Goal: Transaction & Acquisition: Purchase product/service

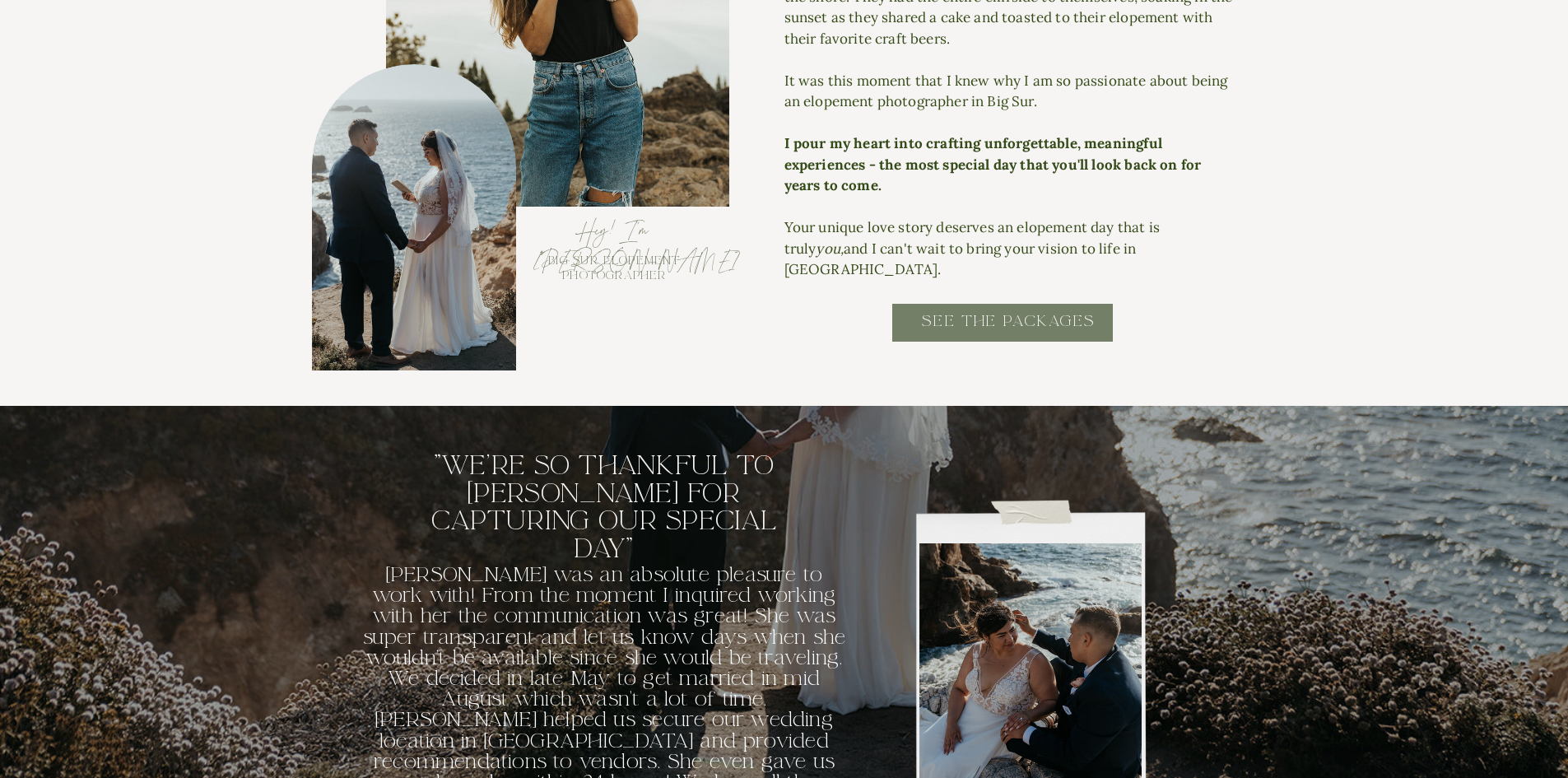
scroll to position [1893, 0]
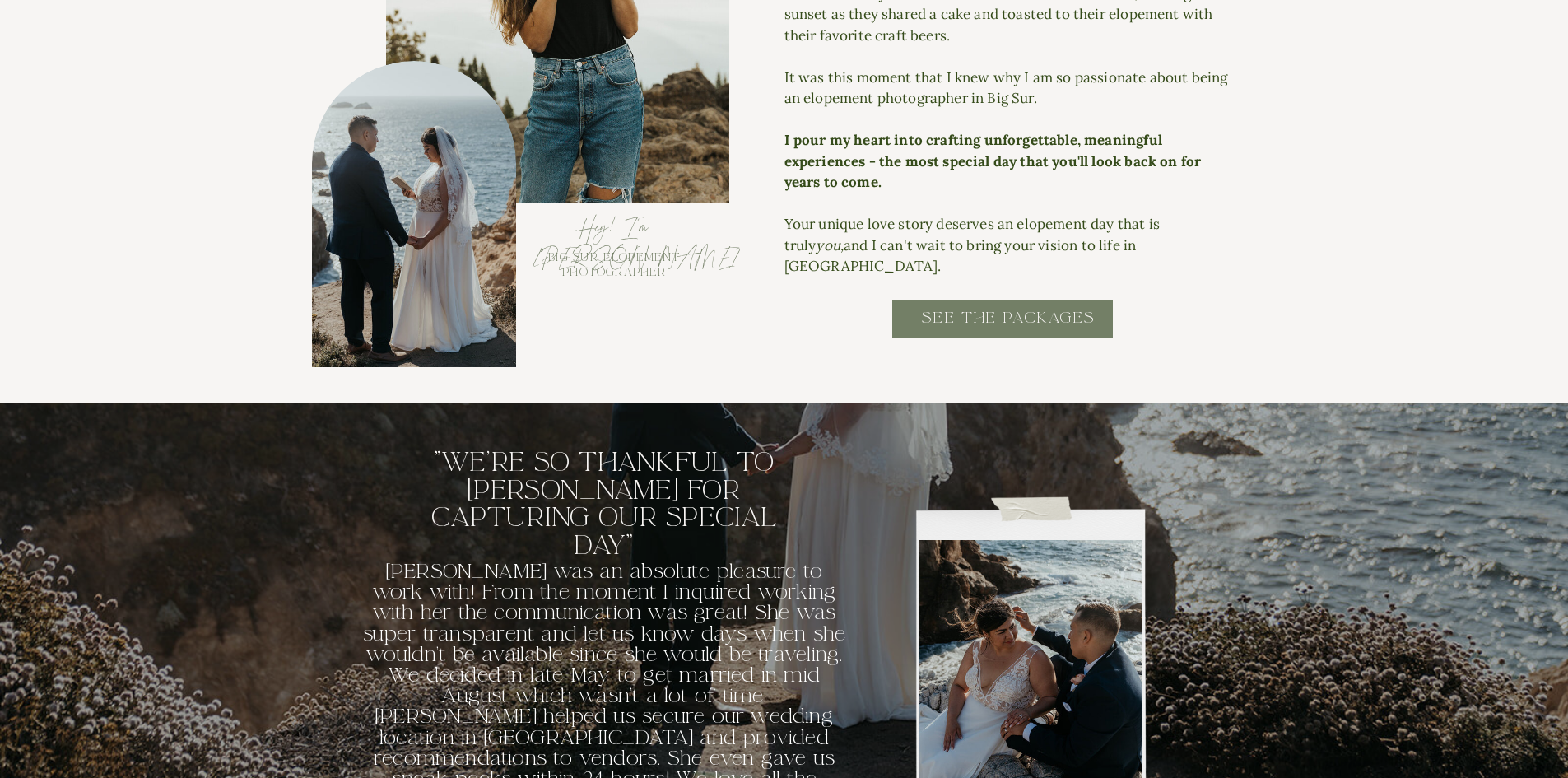
click at [954, 318] on h2 "SEE THE PACKAGES" at bounding box center [1008, 326] width 332 height 37
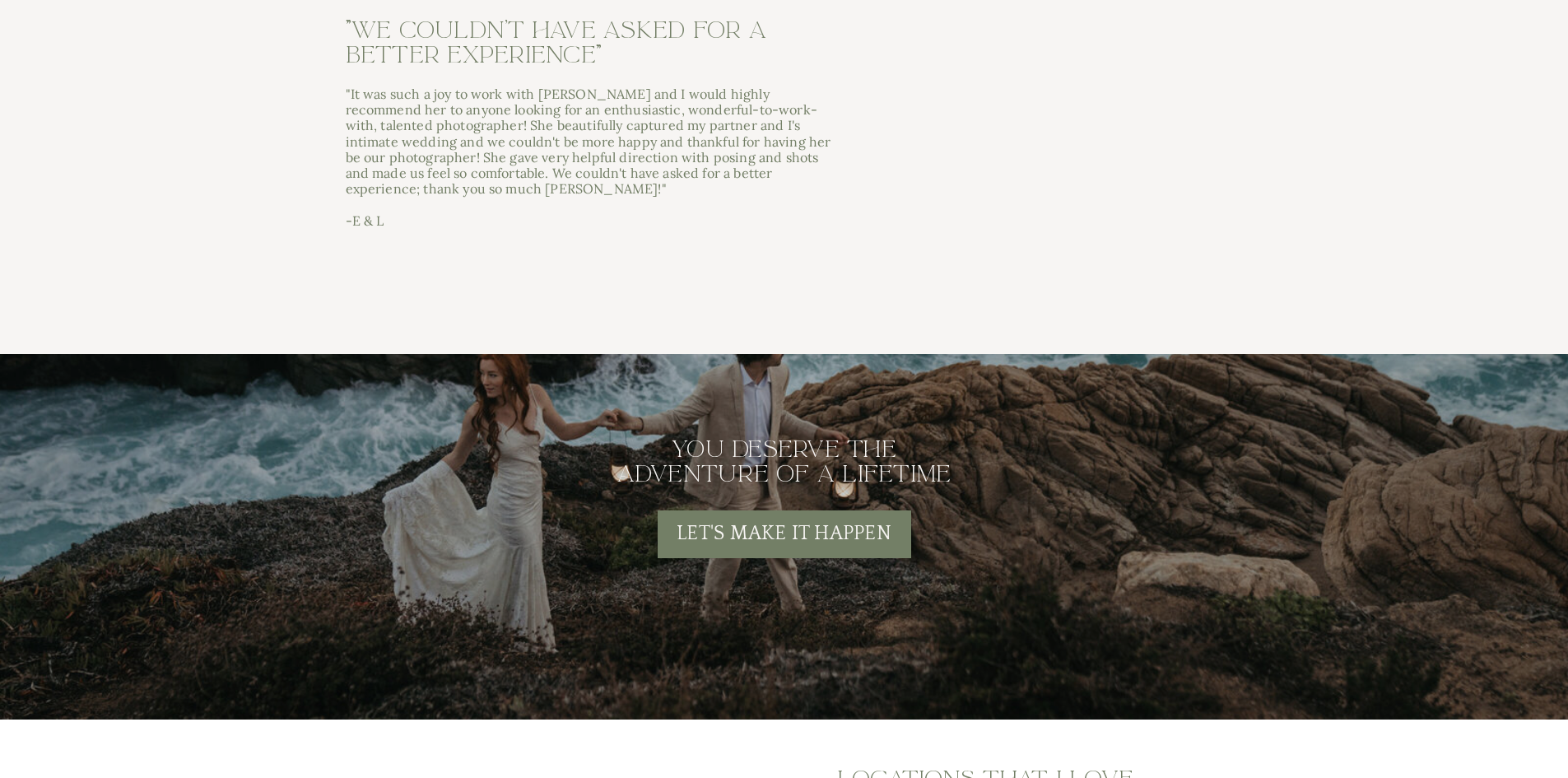
scroll to position [5678, 0]
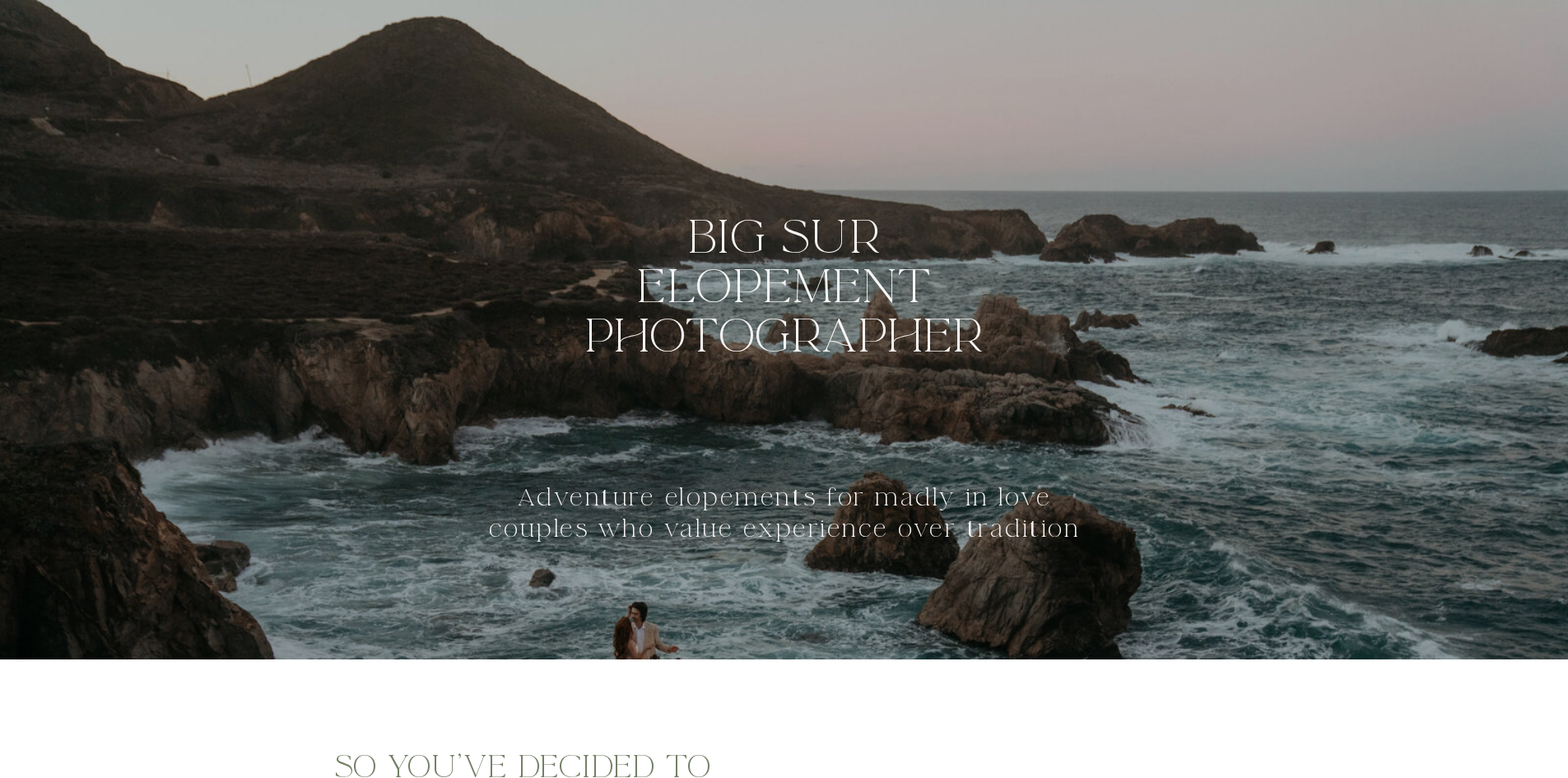
scroll to position [1893, 0]
